Goal: Information Seeking & Learning: Learn about a topic

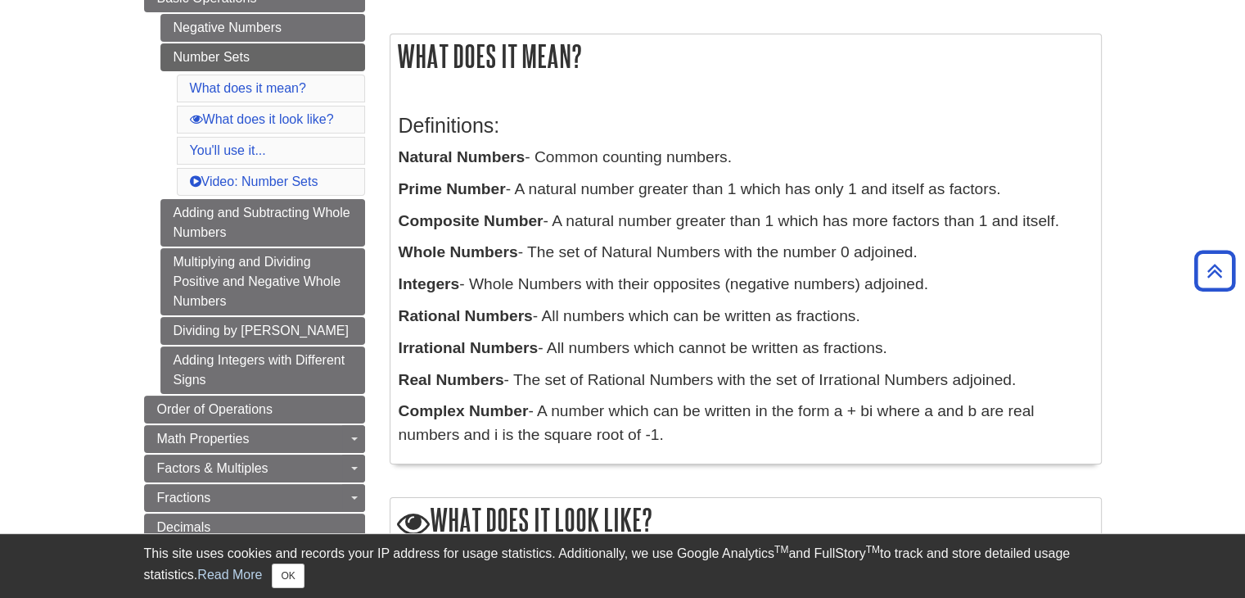
scroll to position [247, 0]
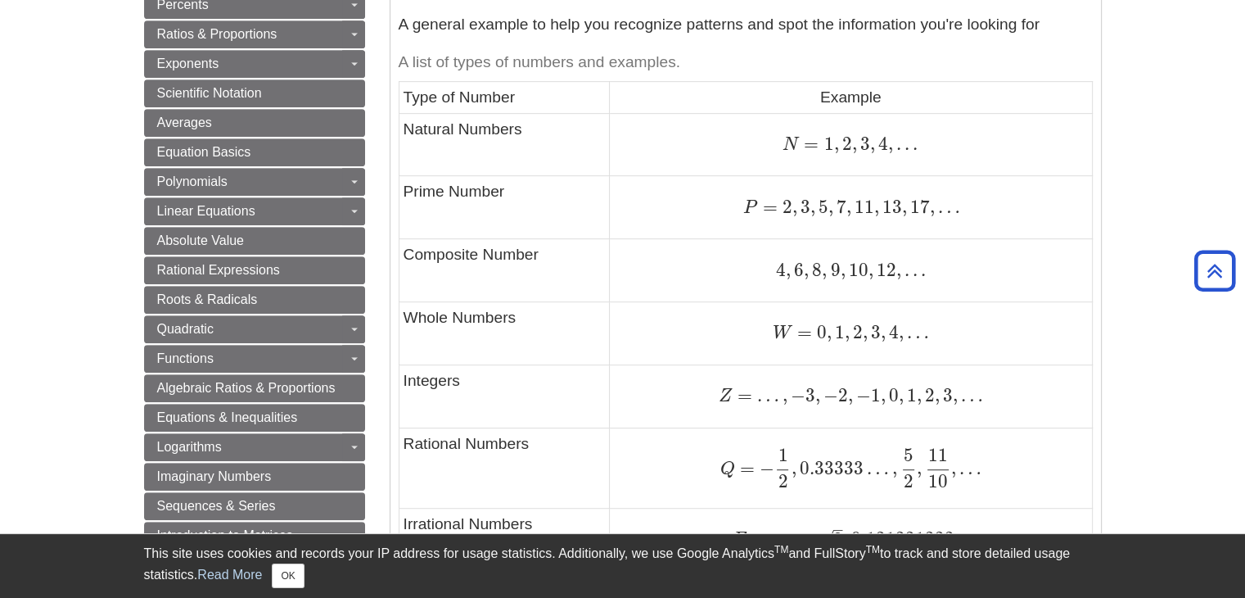
scroll to position [805, 0]
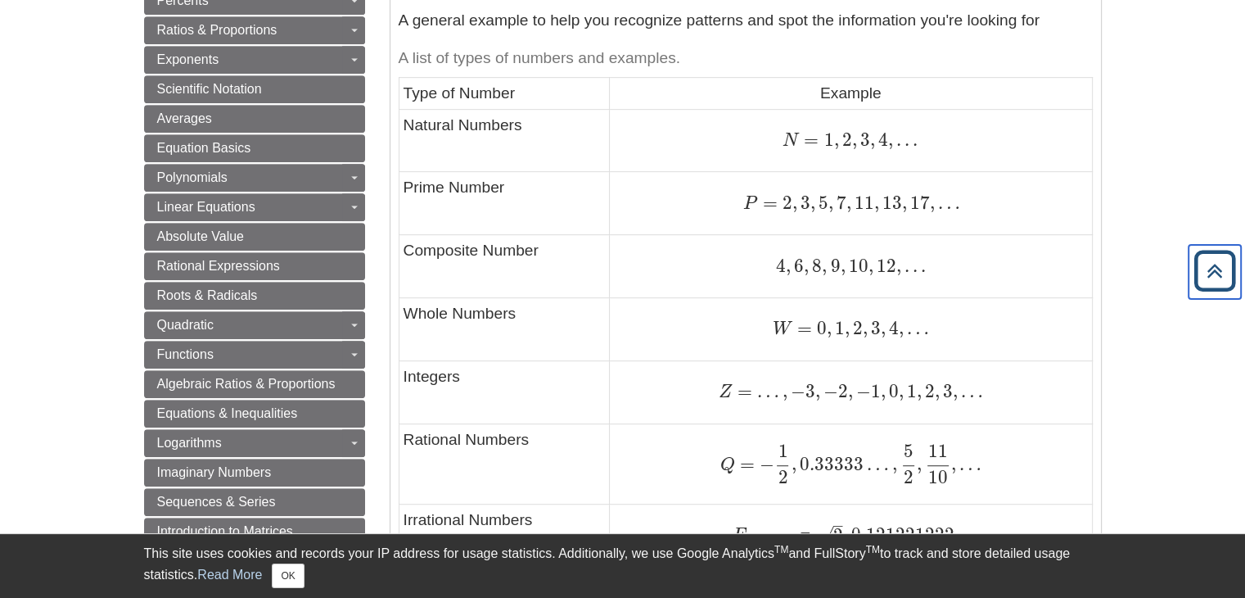
click at [1208, 264] on icon "Back to Top" at bounding box center [1215, 271] width 52 height 52
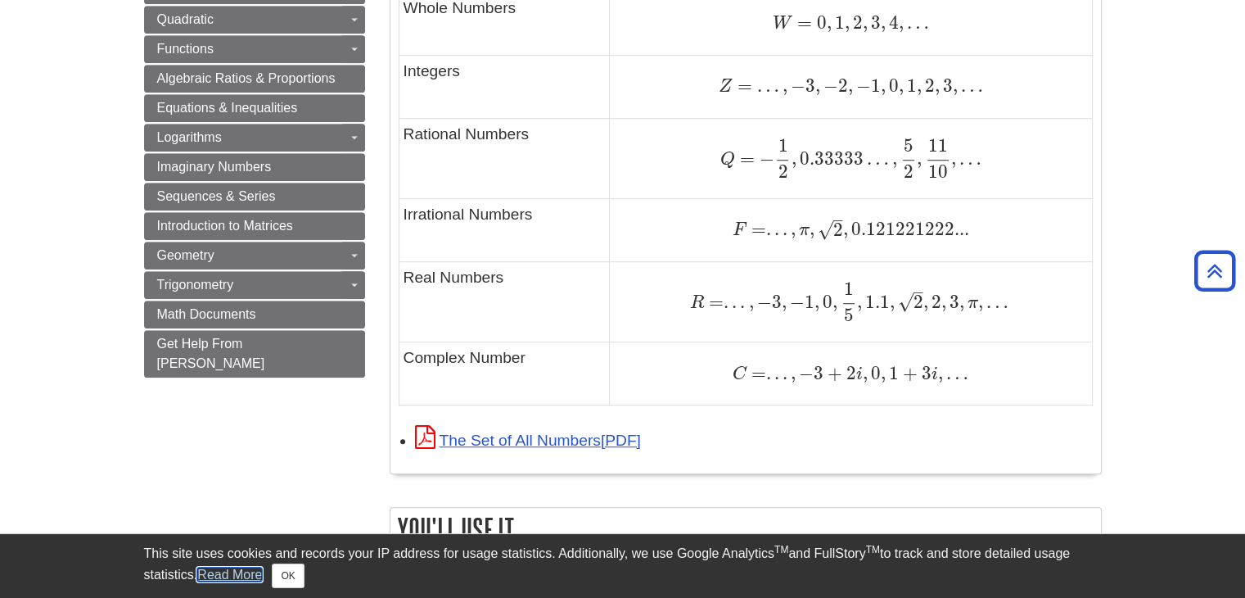
scroll to position [1128, 0]
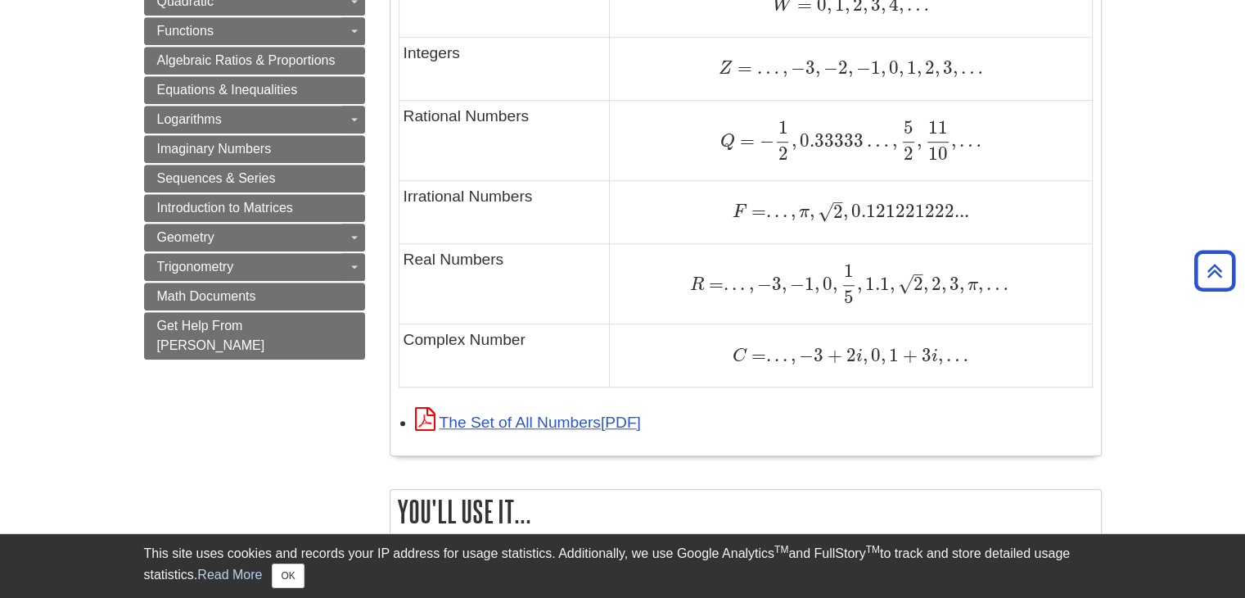
click at [766, 231] on td "F = . . . , π , 2 – √ , 0.121221222... F = . . . , π , 2 , 0.121221222..." at bounding box center [851, 212] width 482 height 63
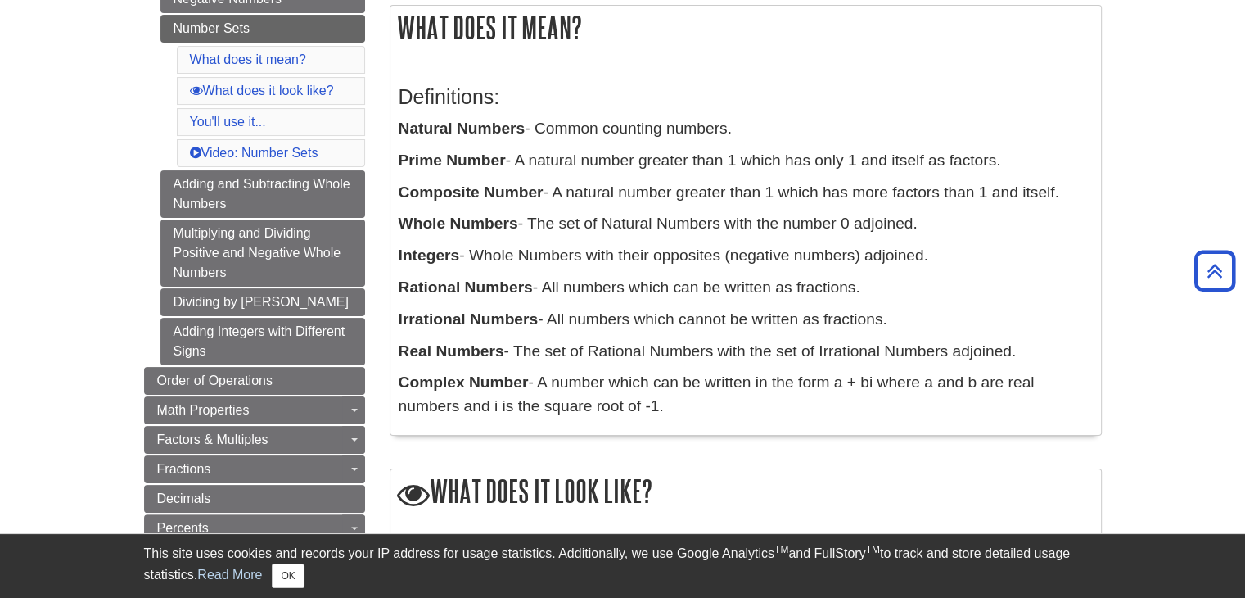
scroll to position [278, 0]
click at [1201, 262] on icon "Back to Top" at bounding box center [1215, 271] width 52 height 52
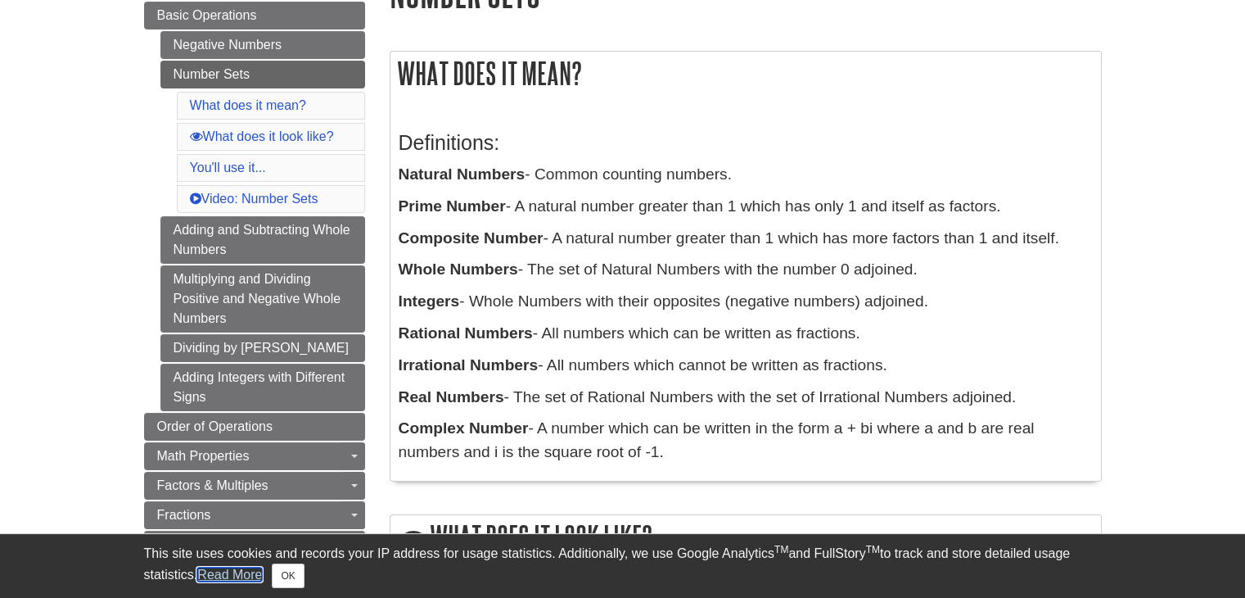
scroll to position [238, 0]
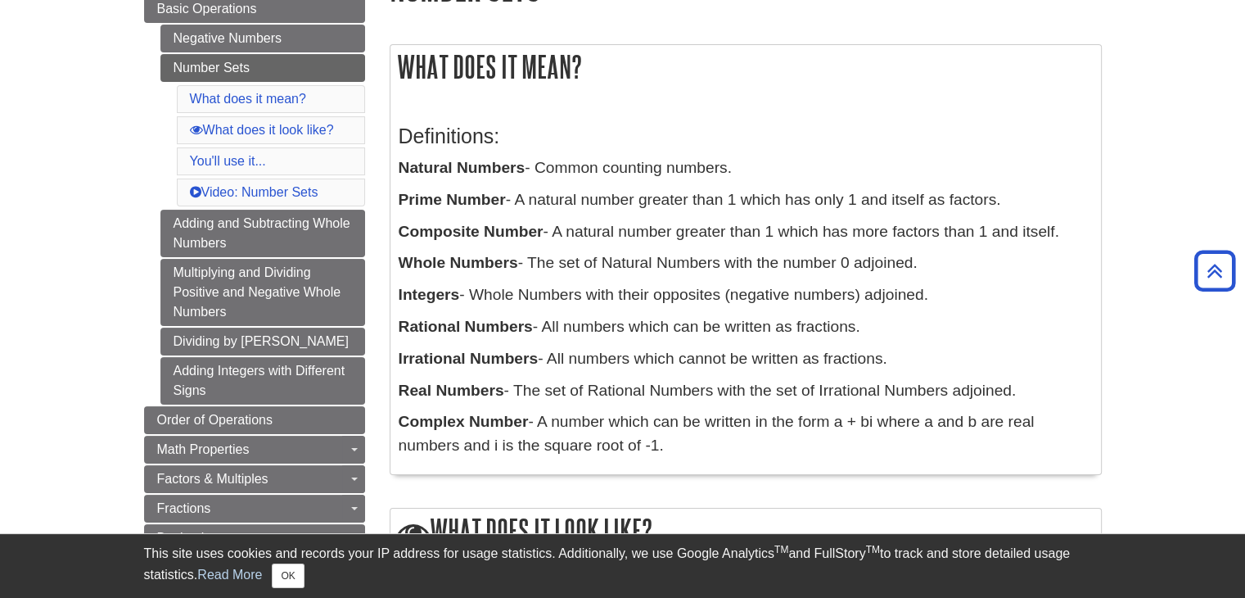
click at [315, 136] on li "What does it look like?" at bounding box center [271, 130] width 188 height 28
click at [314, 126] on link "What does it look like?" at bounding box center [262, 130] width 144 height 14
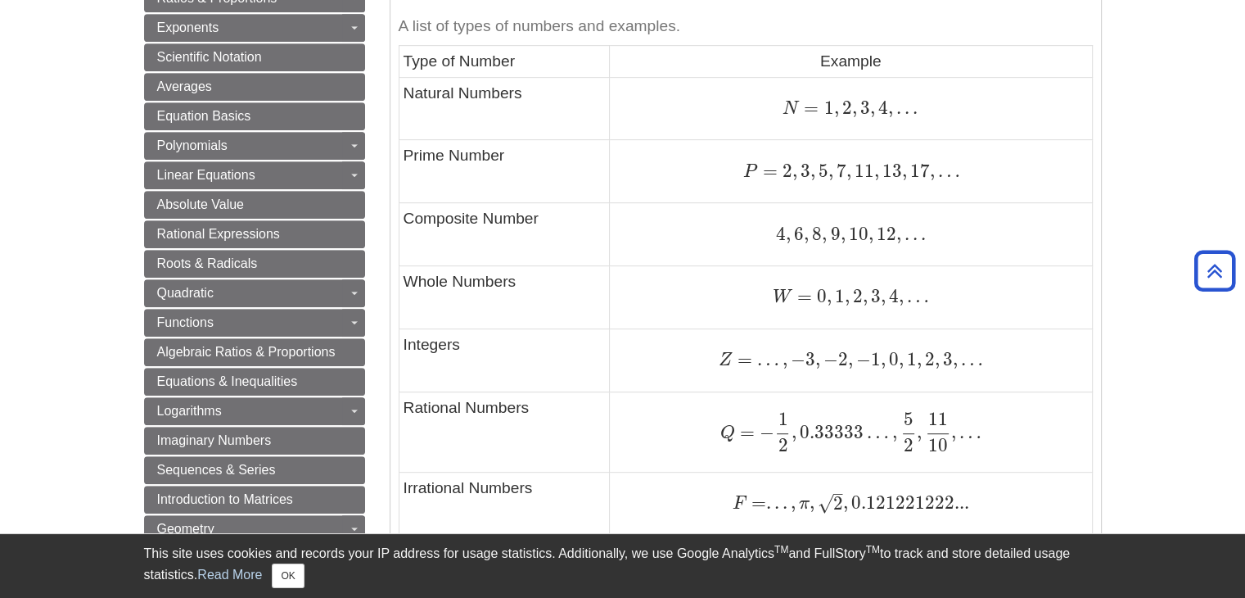
scroll to position [861, 0]
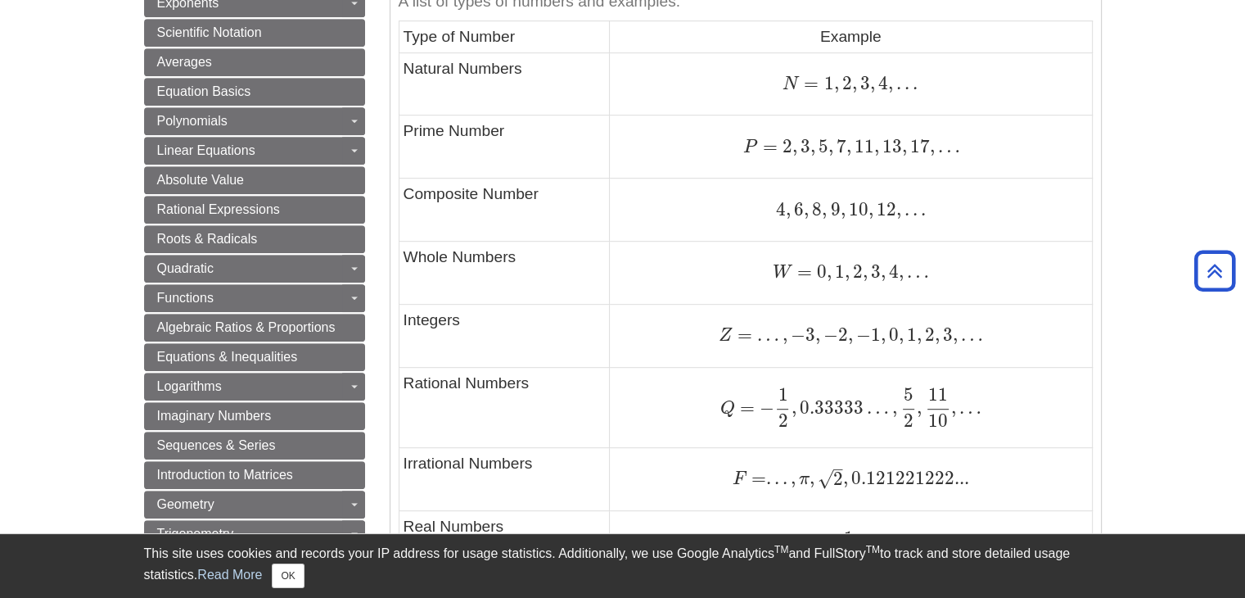
click at [1140, 190] on body "Library Chat This site uses cookies and records your IP address for usage stati…" at bounding box center [622, 449] width 1245 height 2620
